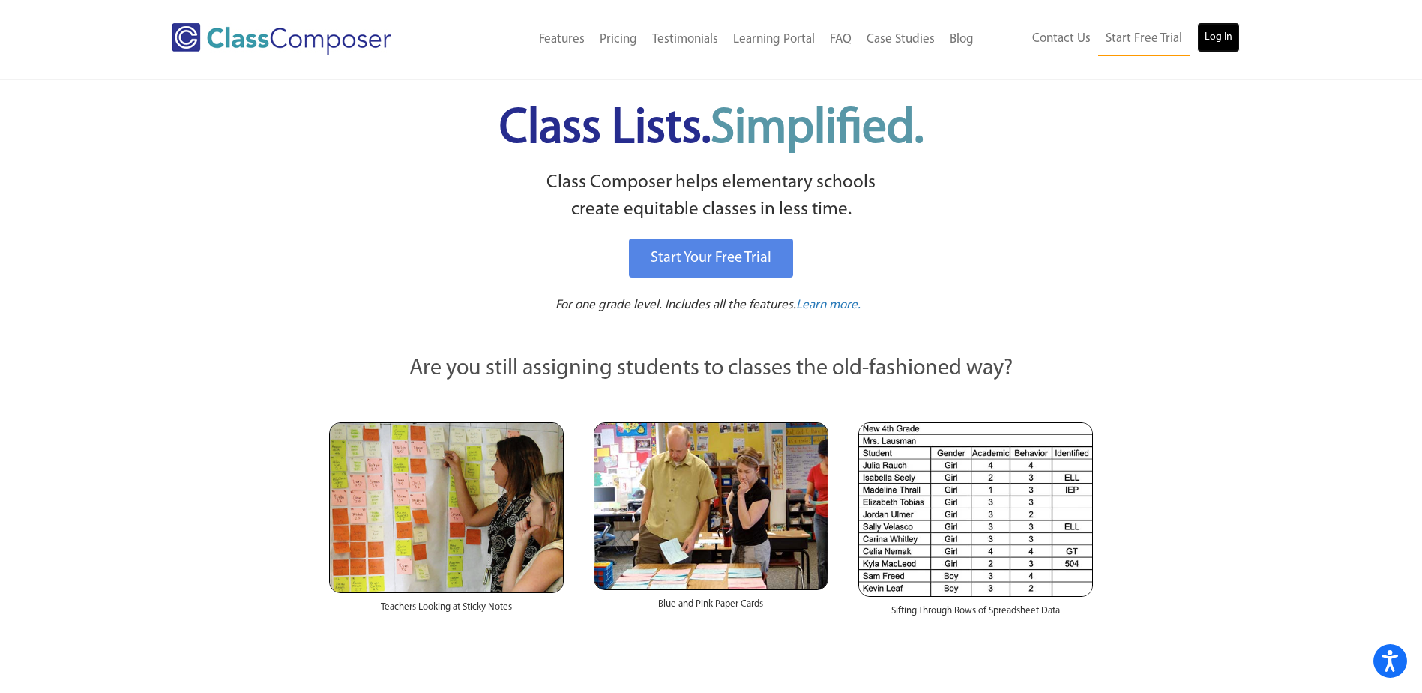
click at [1206, 49] on link "Log In" at bounding box center [1218, 37] width 43 height 30
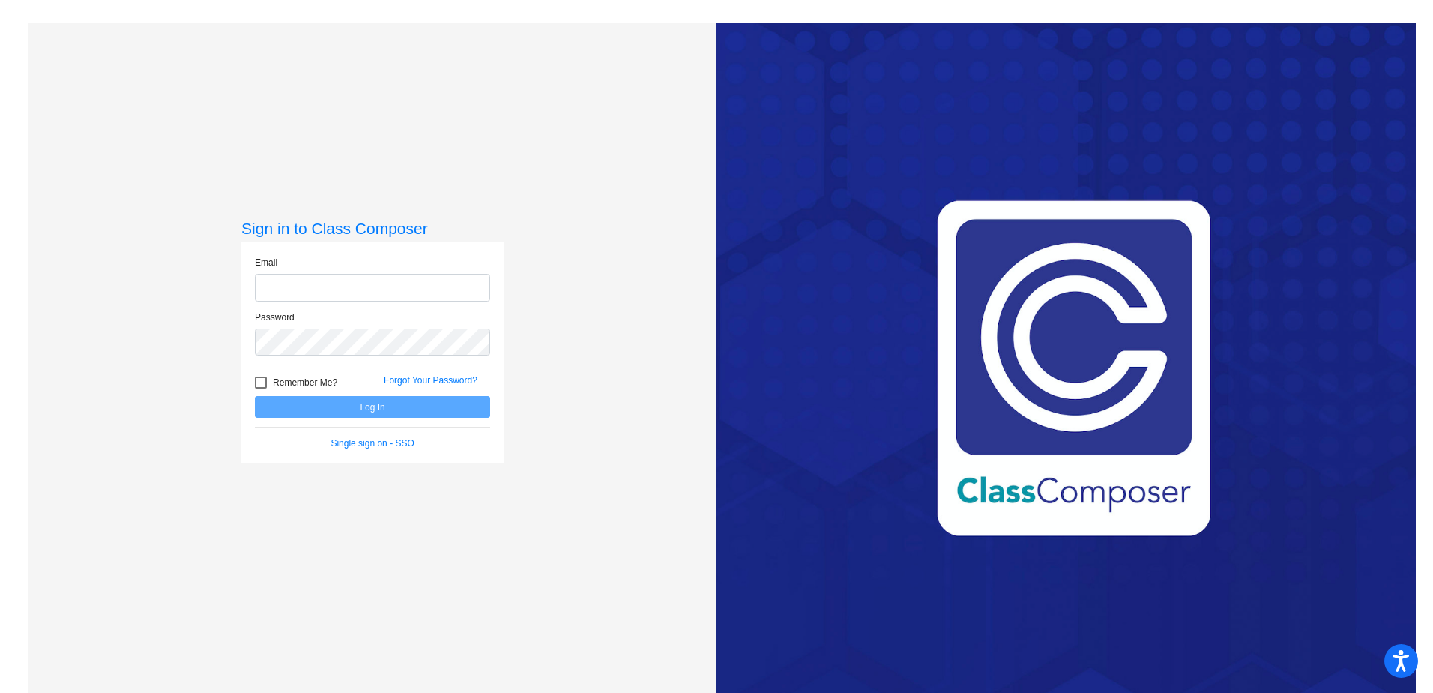
type input "[EMAIL_ADDRESS][DOMAIN_NAME]"
click at [384, 402] on button "Log In" at bounding box center [372, 407] width 235 height 22
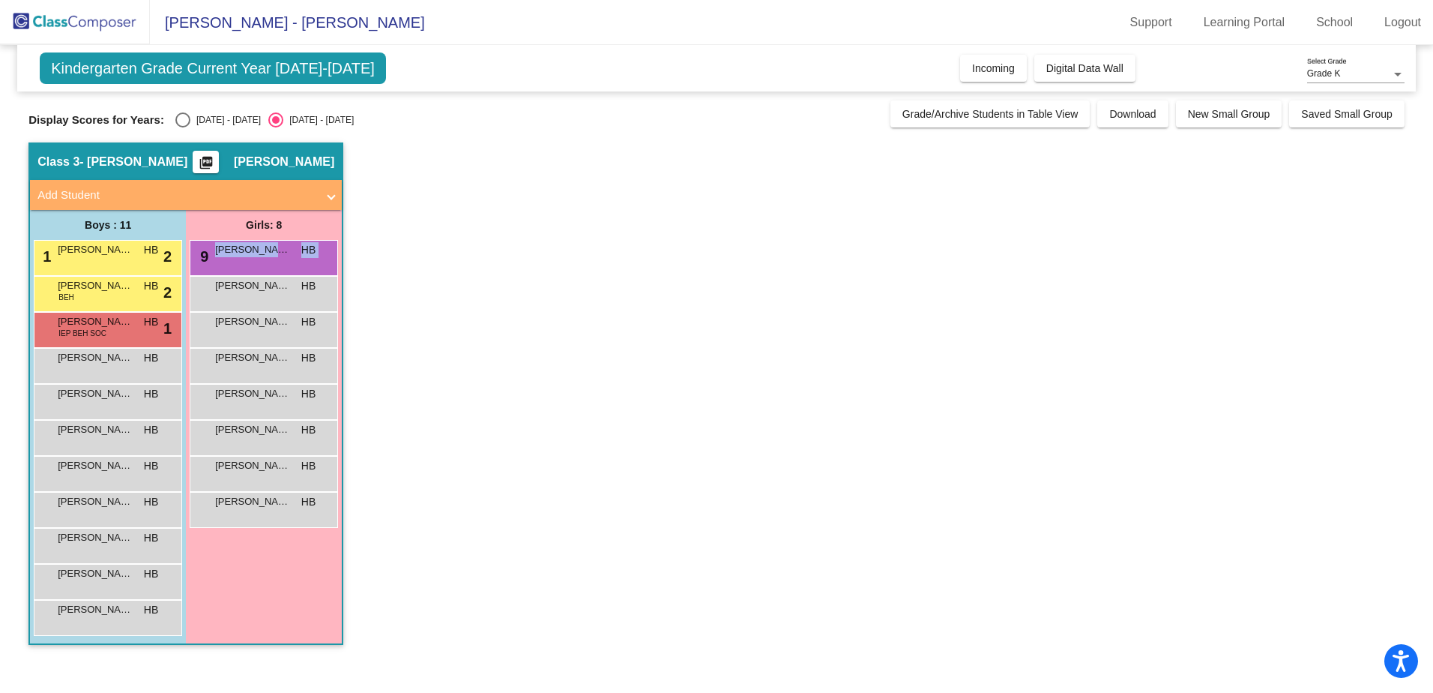
drag, startPoint x: 287, startPoint y: 258, endPoint x: 192, endPoint y: 274, distance: 96.5
click at [192, 274] on div "9 David James Anderson HB lock do_not_disturb_alt" at bounding box center [264, 258] width 148 height 36
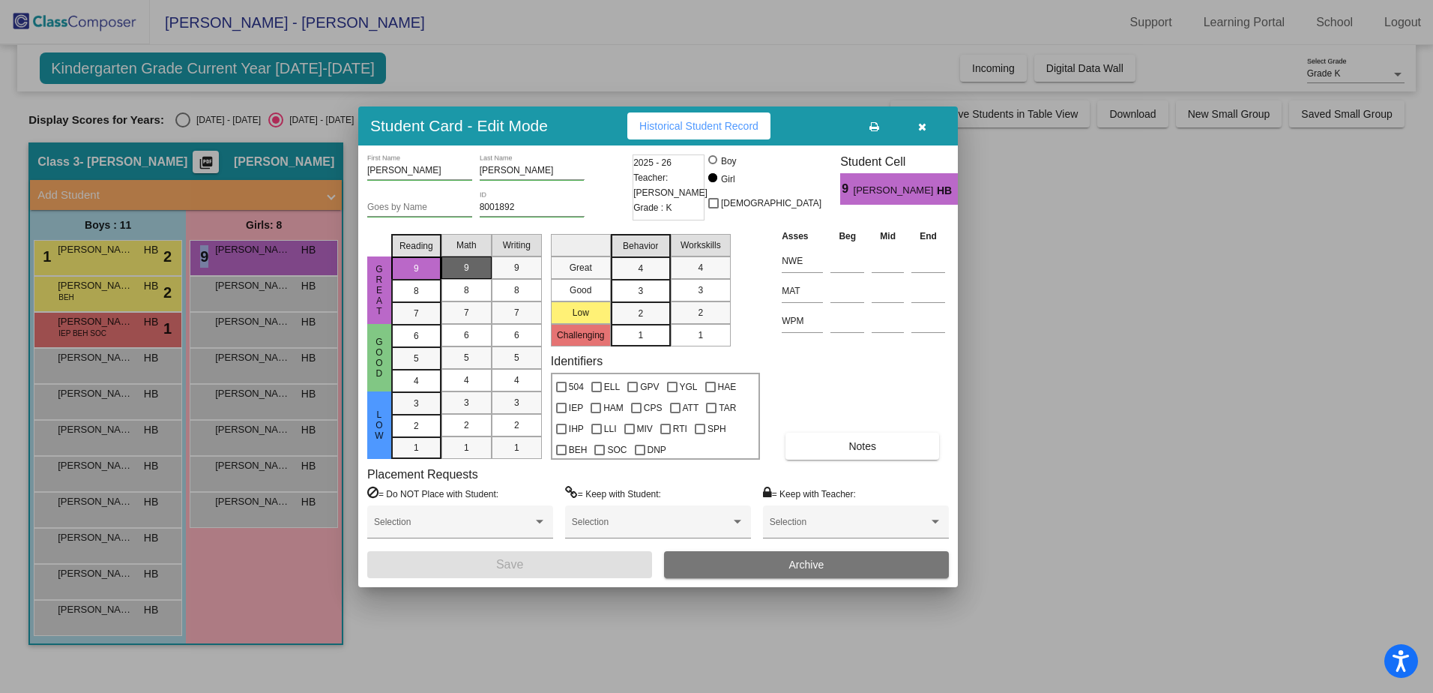
click at [926, 121] on button "button" at bounding box center [922, 125] width 48 height 27
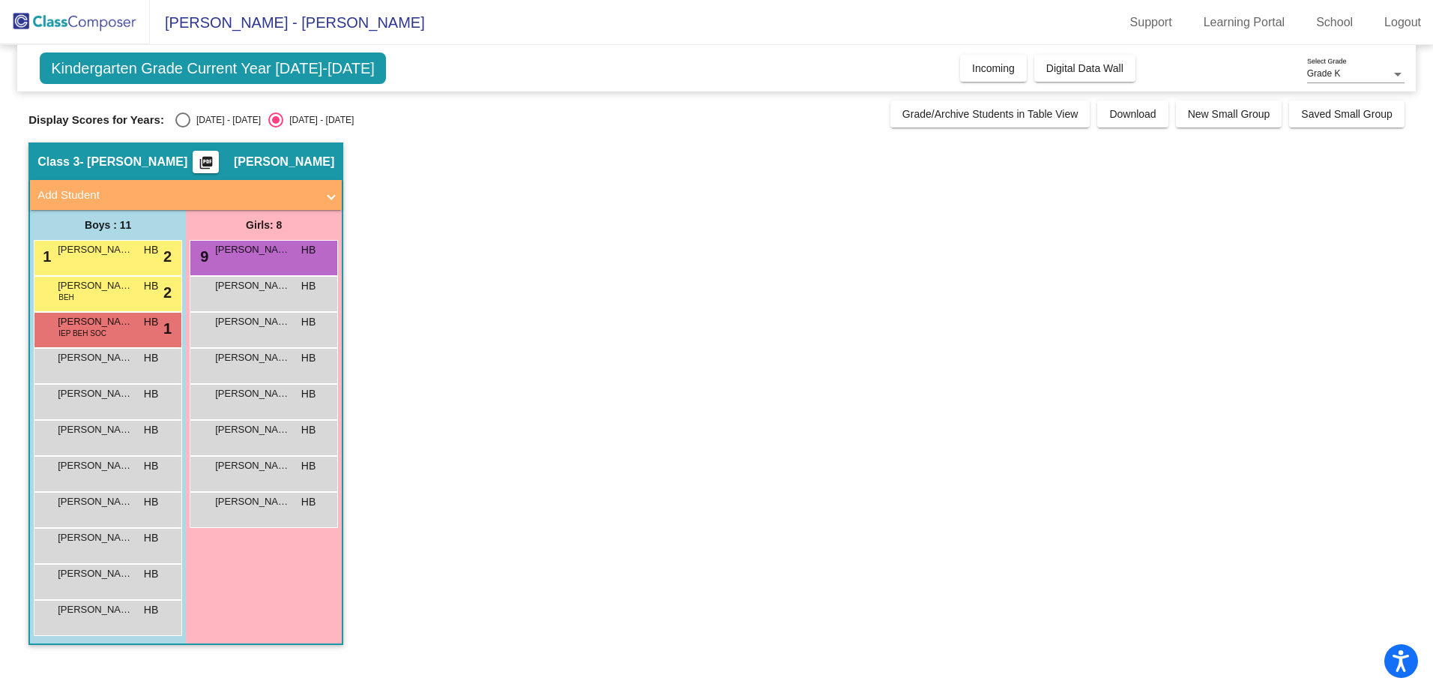
click at [0, 0] on div "Girls: 8 9 David James Anderson HB lock do_not_disturb_alt Lily Marie Zumstein …" at bounding box center [0, 0] width 0 height 0
click at [215, 163] on mat-icon "picture_as_pdf" at bounding box center [206, 165] width 18 height 21
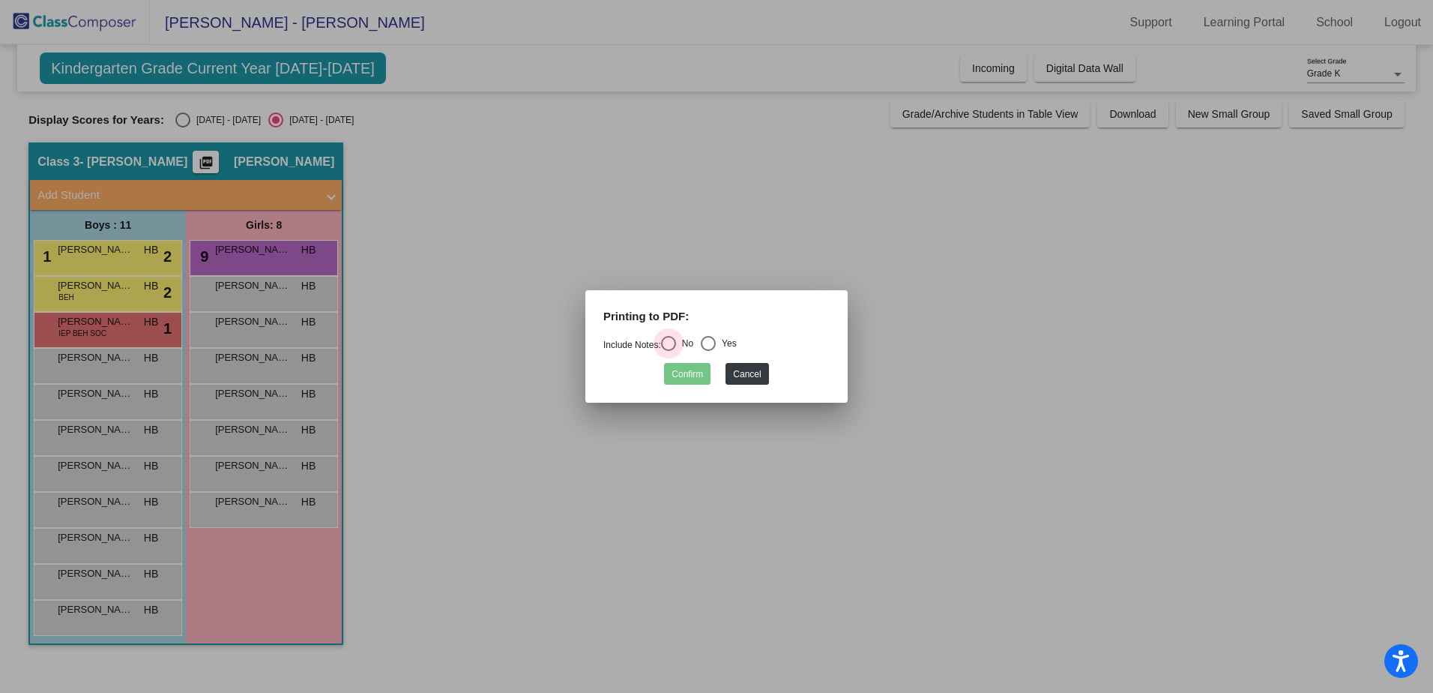
click at [676, 348] on div "Select an option" at bounding box center [668, 343] width 15 height 15
click at [669, 351] on input "No" at bounding box center [668, 351] width 1 height 1
radio input "true"
click at [671, 371] on button "Confirm" at bounding box center [687, 374] width 46 height 22
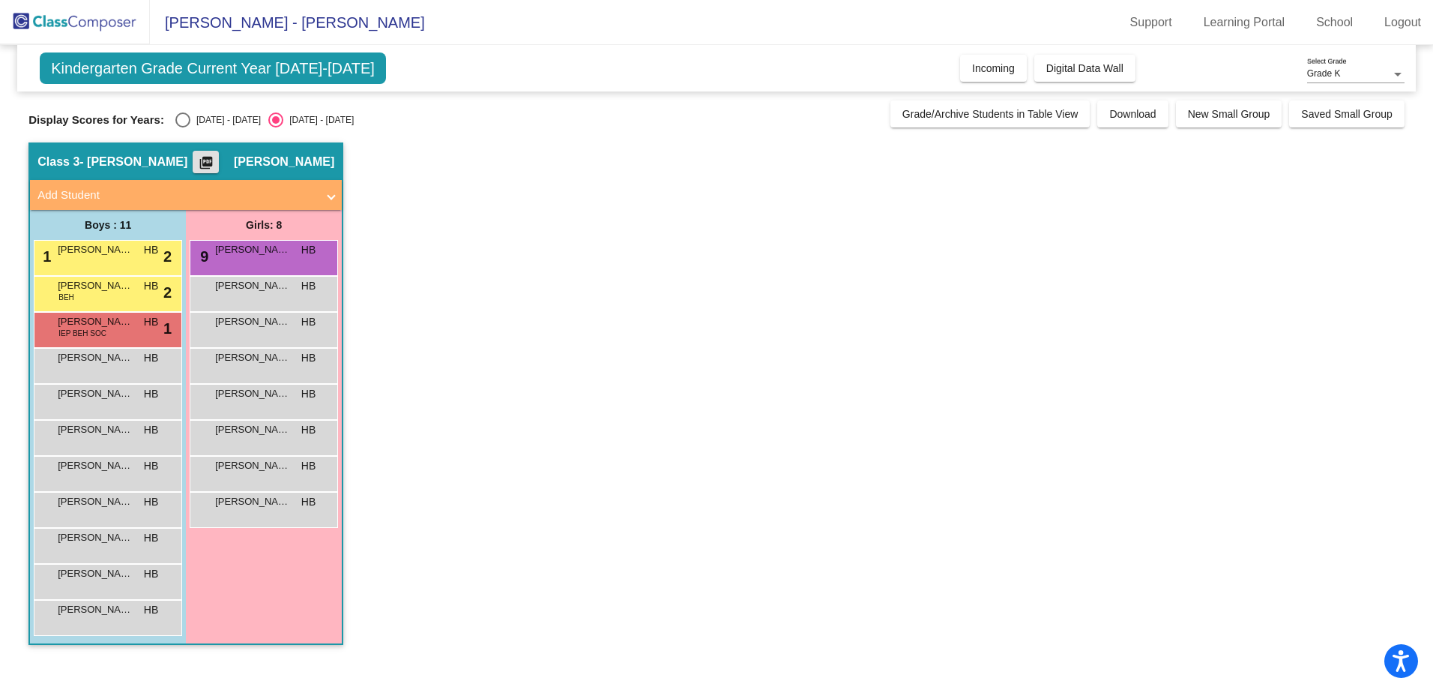
click at [322, 193] on span "Add Student" at bounding box center [182, 195] width 291 height 17
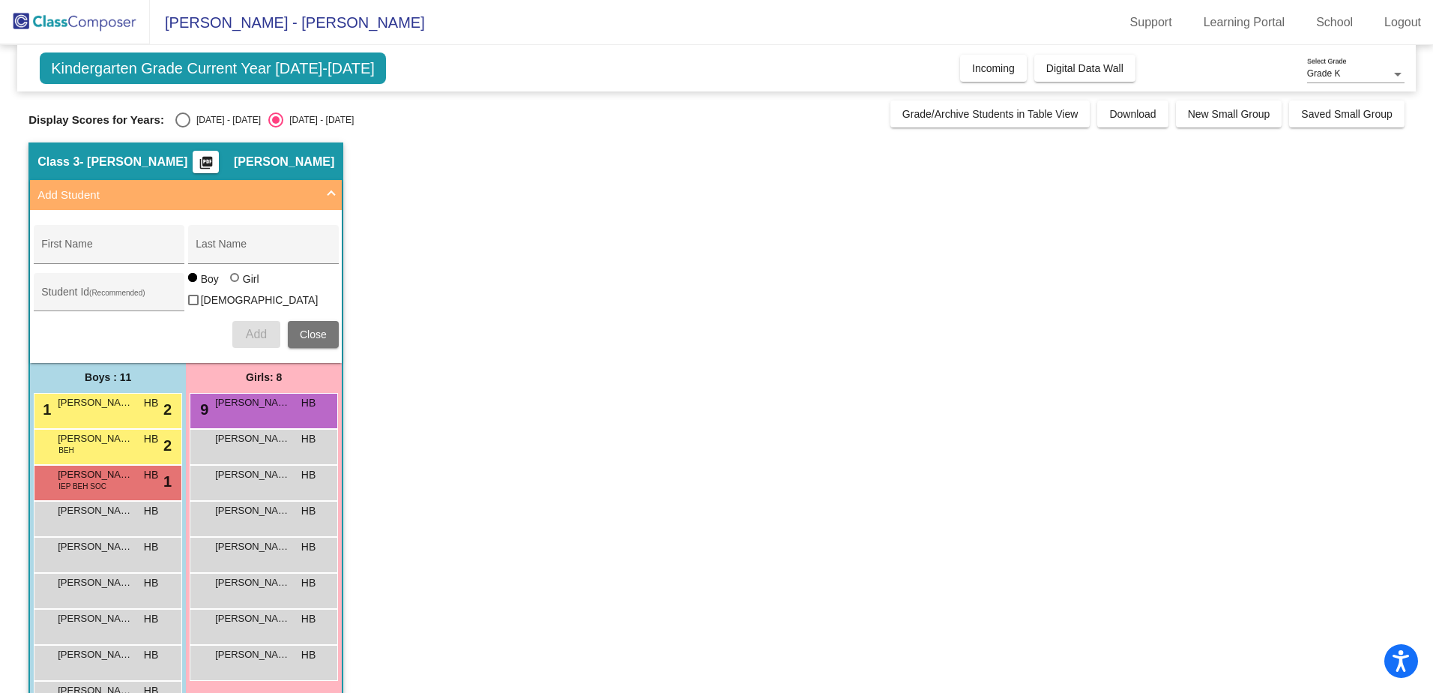
click at [322, 193] on span "Add Student" at bounding box center [182, 195] width 291 height 17
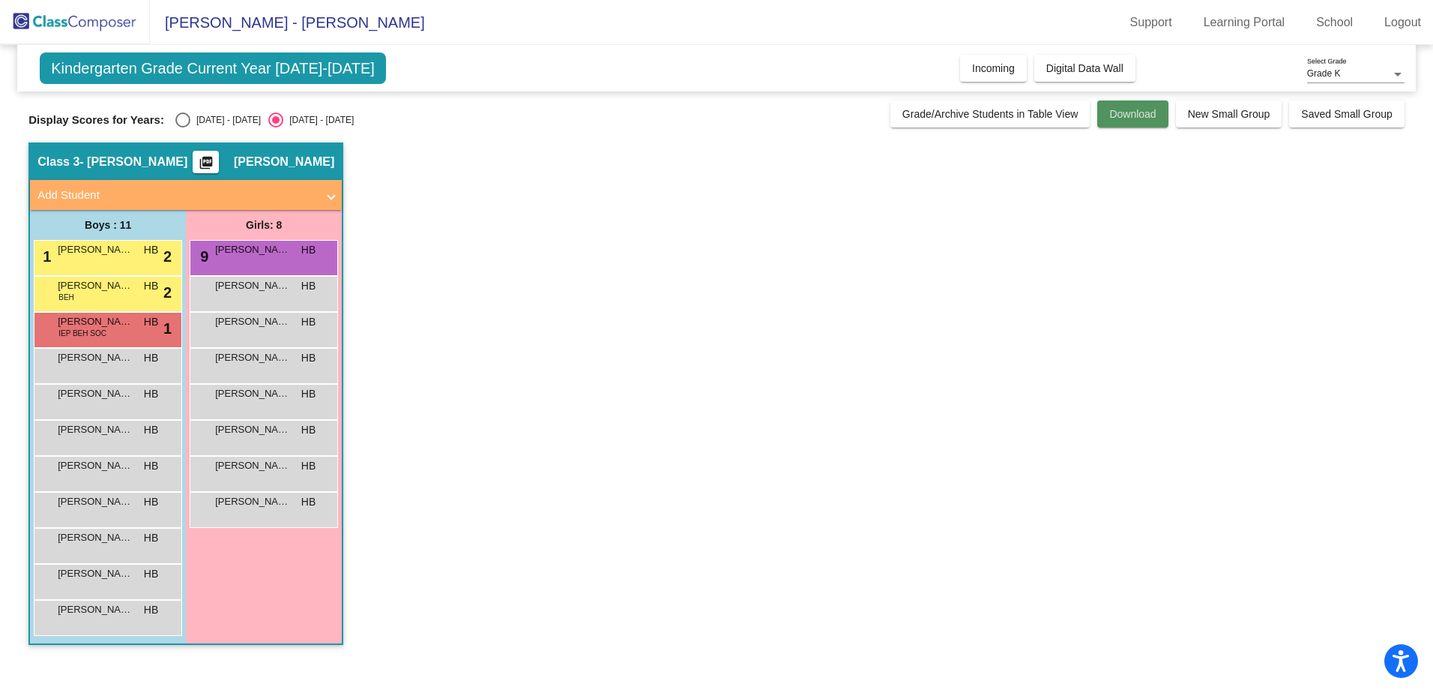
click at [1112, 119] on button "Download" at bounding box center [1132, 113] width 70 height 27
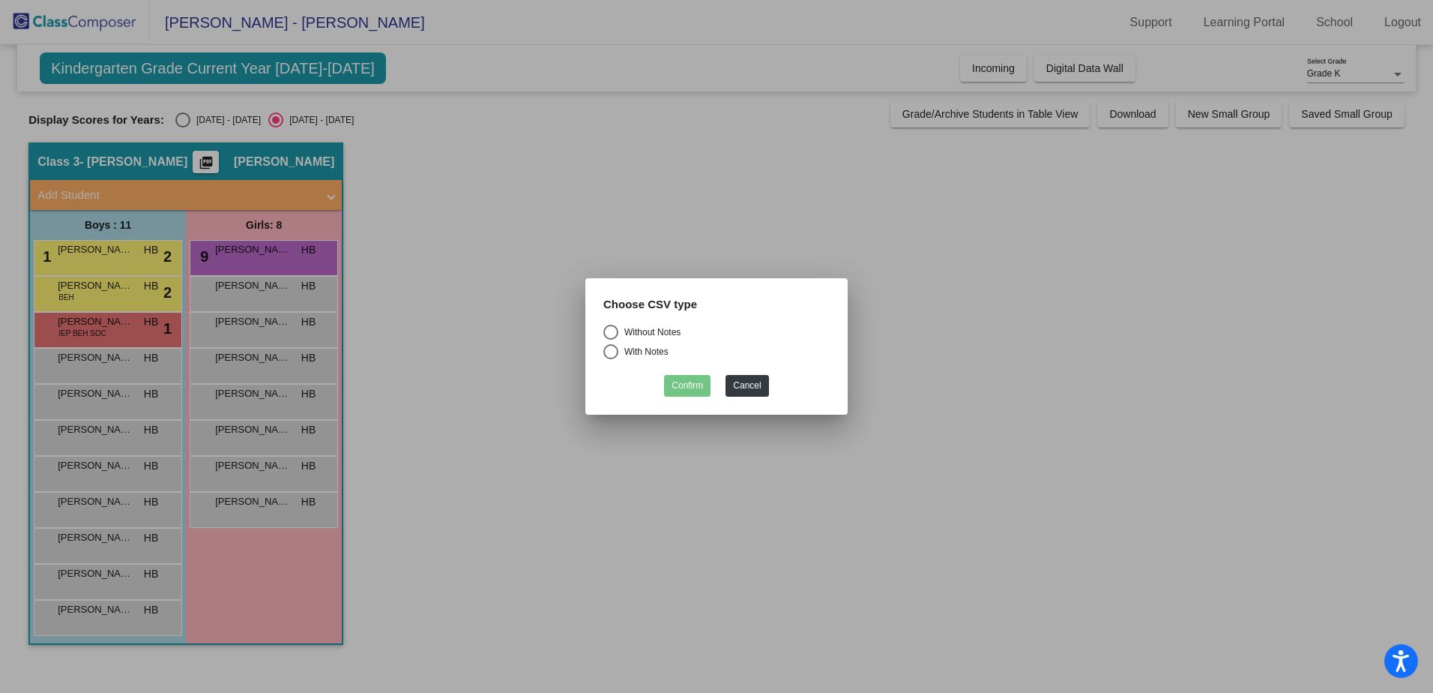
click at [615, 334] on div "Select an option" at bounding box center [610, 332] width 15 height 15
click at [611, 340] on input "Without Notes" at bounding box center [610, 340] width 1 height 1
radio input "true"
click at [695, 389] on button "Confirm" at bounding box center [687, 386] width 46 height 22
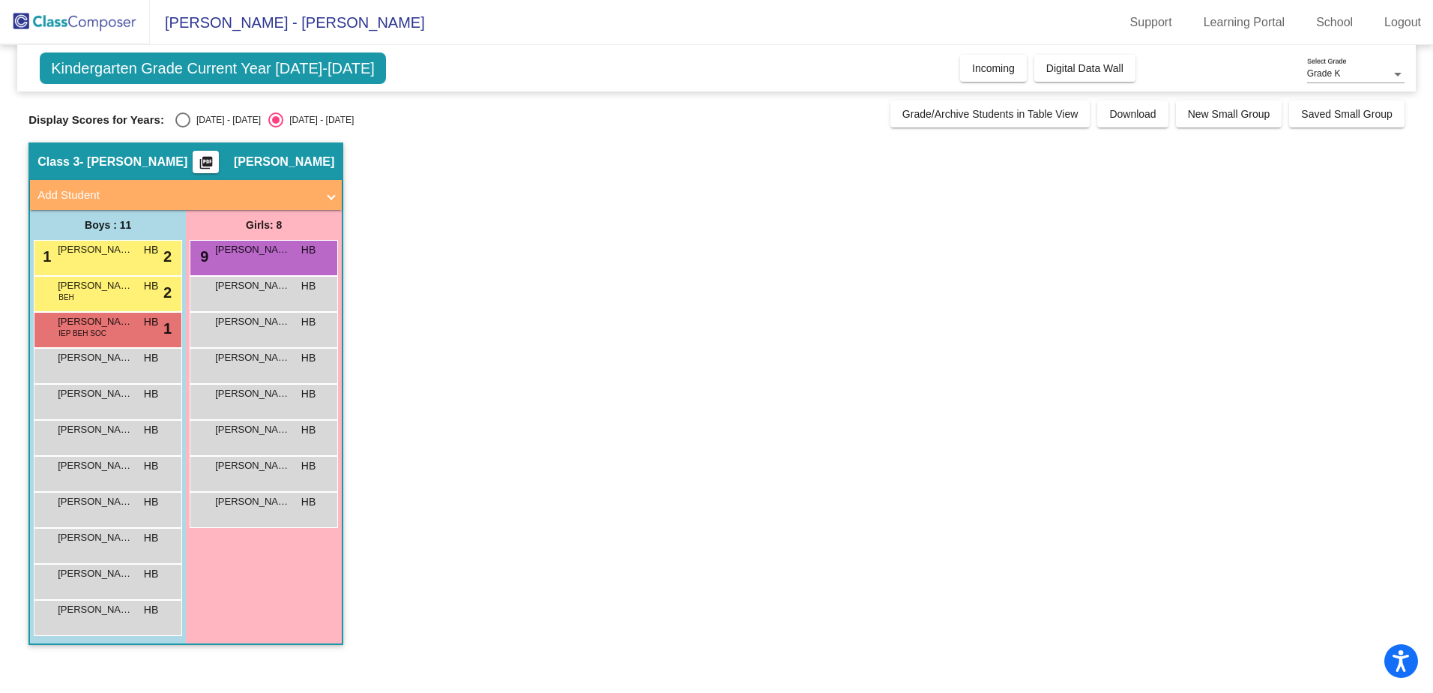
click at [215, 167] on mat-icon "picture_as_pdf" at bounding box center [206, 165] width 18 height 21
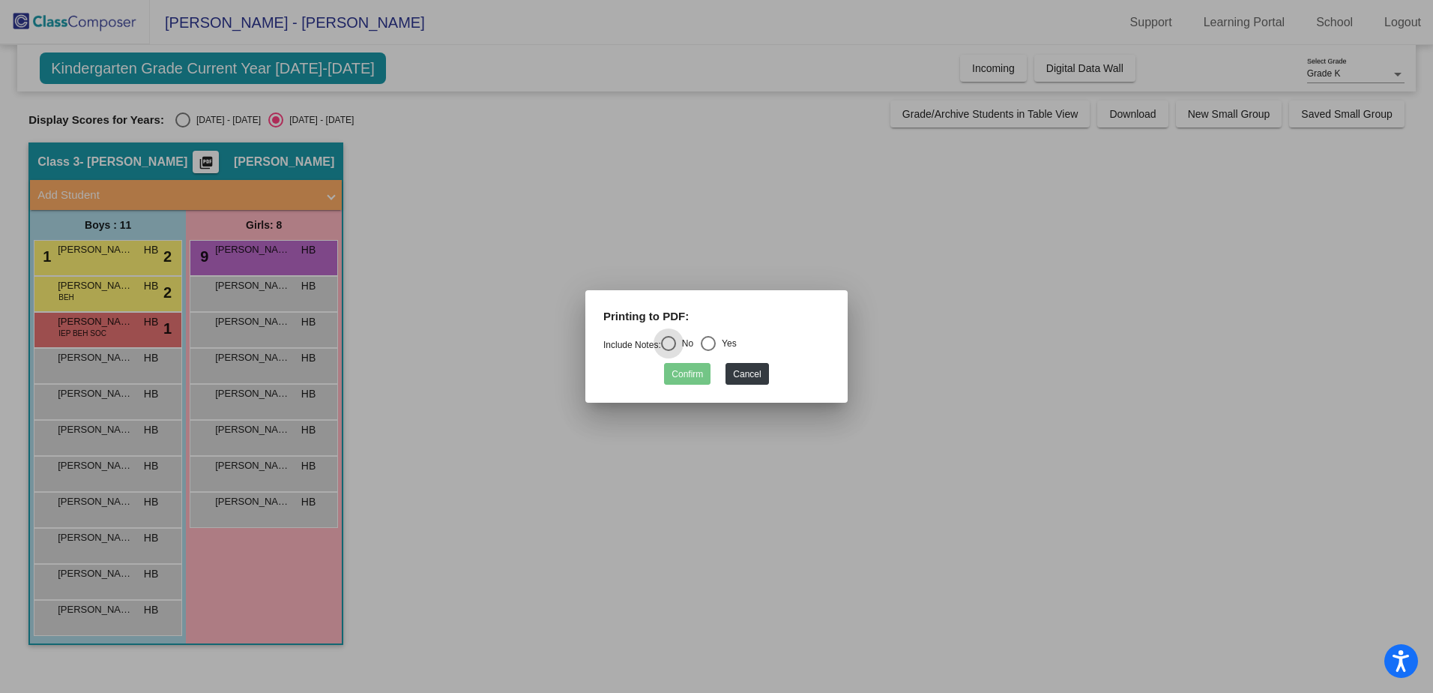
click at [716, 342] on div "Select an option" at bounding box center [708, 343] width 15 height 15
click at [708, 351] on input "Yes" at bounding box center [708, 351] width 1 height 1
radio input "true"
click at [669, 343] on div "Select an option" at bounding box center [668, 343] width 15 height 15
click at [669, 351] on input "No" at bounding box center [668, 351] width 1 height 1
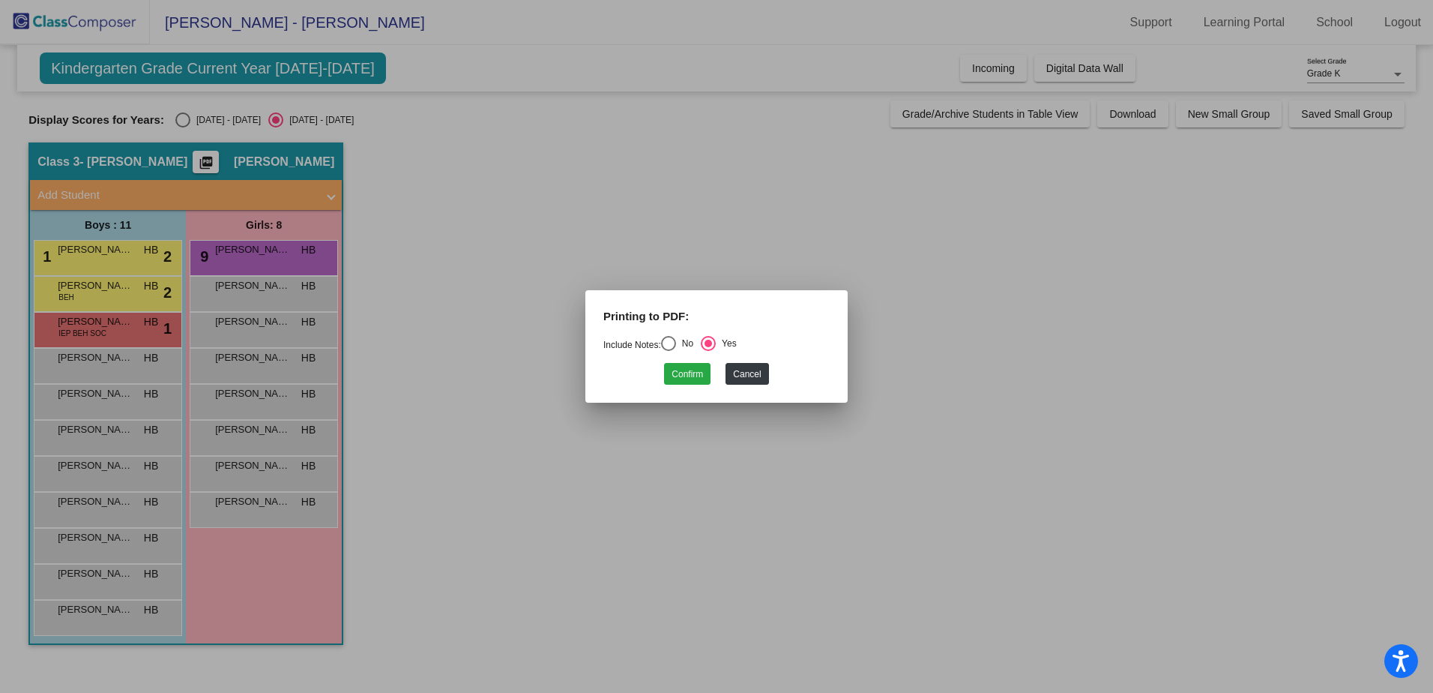
radio input "true"
click at [756, 376] on button "Cancel" at bounding box center [747, 374] width 43 height 22
